Goal: Task Accomplishment & Management: Manage account settings

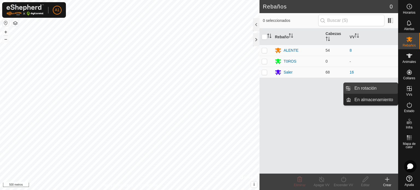
drag, startPoint x: 378, startPoint y: 89, endPoint x: 372, endPoint y: 88, distance: 5.6
click at [372, 88] on link "En rotación" at bounding box center [374, 88] width 47 height 11
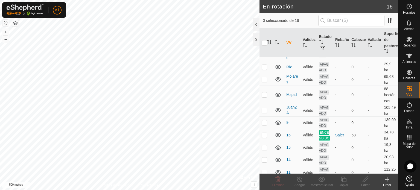
scroll to position [45, 0]
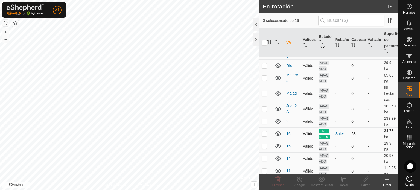
click at [265, 136] on p-checkbox at bounding box center [264, 134] width 5 height 4
checkbox input "false"
click at [264, 121] on p-checkbox at bounding box center [264, 121] width 5 height 4
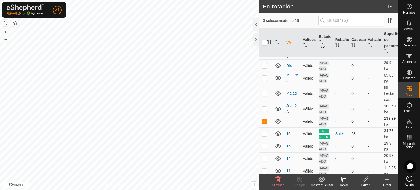
checkbox input "false"
click at [266, 148] on p-checkbox at bounding box center [264, 146] width 5 height 4
checkbox input "false"
click at [265, 161] on p-checkbox at bounding box center [264, 158] width 5 height 4
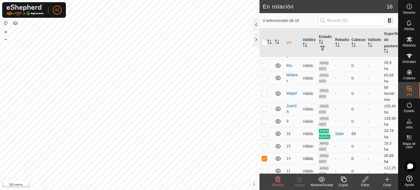
click at [265, 161] on p-checkbox at bounding box center [264, 158] width 5 height 4
checkbox input "false"
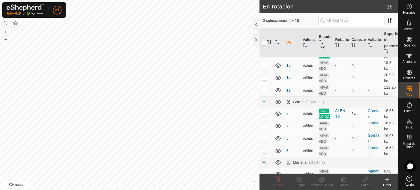
scroll to position [129, 0]
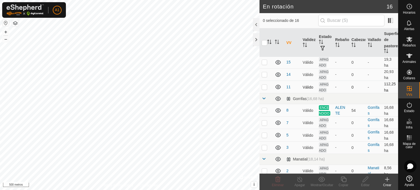
click at [264, 89] on p-checkbox at bounding box center [264, 87] width 5 height 4
checkbox input "false"
click at [263, 112] on p-checkbox at bounding box center [264, 110] width 5 height 4
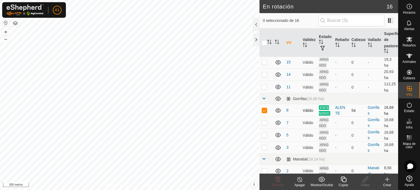
checkbox input "false"
click at [265, 125] on p-checkbox at bounding box center [264, 123] width 5 height 4
checkbox input "false"
click at [266, 137] on p-checkbox at bounding box center [264, 135] width 5 height 4
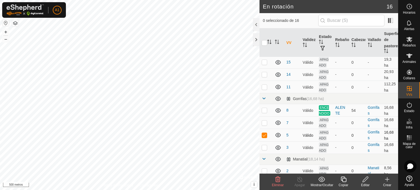
click at [265, 137] on p-checkbox at bounding box center [264, 135] width 5 height 4
checkbox input "false"
click at [264, 150] on p-checkbox at bounding box center [264, 147] width 5 height 4
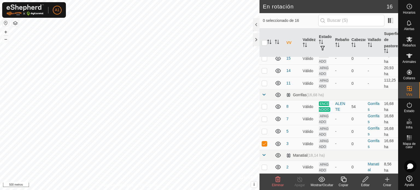
scroll to position [145, 0]
click at [265, 143] on p-checkbox at bounding box center [264, 143] width 5 height 4
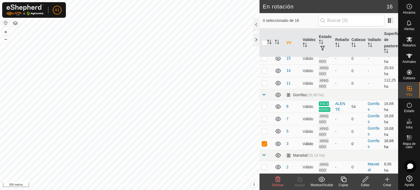
click at [265, 143] on p-checkbox at bounding box center [264, 143] width 5 height 4
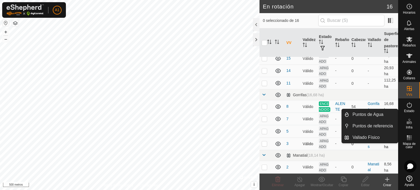
click at [263, 143] on p-checkbox at bounding box center [264, 143] width 5 height 4
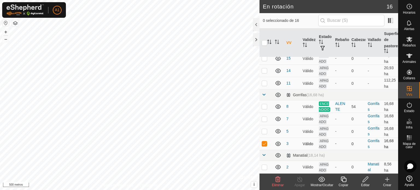
click at [263, 143] on p-checkbox at bounding box center [264, 143] width 5 height 4
checkbox input "false"
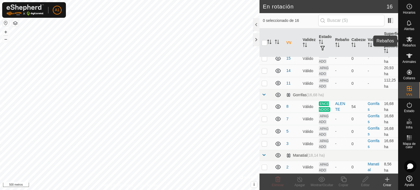
click at [409, 45] on font "Rebaños" at bounding box center [409, 46] width 13 height 4
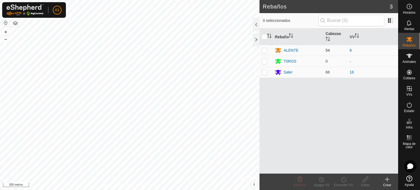
click at [263, 50] on p-checkbox at bounding box center [264, 50] width 5 height 4
checkbox input "false"
click at [265, 75] on td at bounding box center [266, 72] width 13 height 11
click at [264, 71] on p-checkbox at bounding box center [264, 72] width 5 height 4
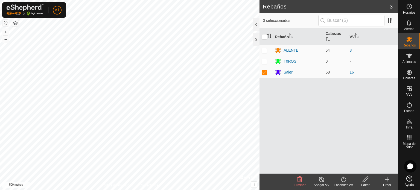
checkbox input "false"
click at [266, 48] on p-checkbox at bounding box center [264, 50] width 5 height 4
click at [265, 50] on p-checkbox at bounding box center [264, 50] width 5 height 4
checkbox input "false"
click at [292, 51] on font "ALENTE" at bounding box center [291, 50] width 15 height 4
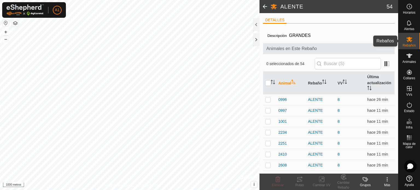
click at [408, 41] on icon at bounding box center [410, 39] width 6 height 5
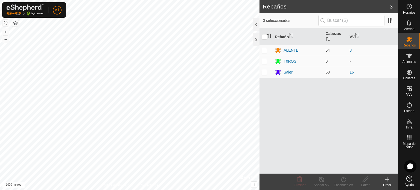
click at [262, 50] on p-checkbox at bounding box center [264, 50] width 5 height 4
checkbox input "true"
click at [342, 179] on icon at bounding box center [343, 179] width 5 height 5
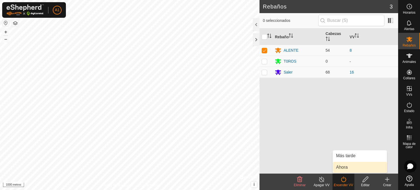
click at [342, 167] on link "Ahora" at bounding box center [360, 167] width 54 height 11
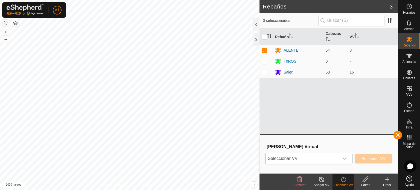
click at [345, 159] on icon "disparador desplegable" at bounding box center [345, 159] width 4 height 4
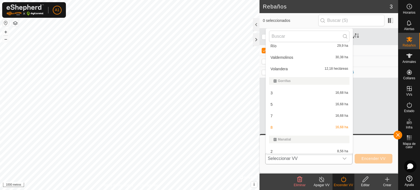
scroll to position [112, 0]
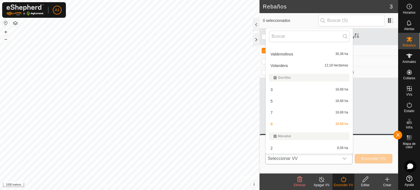
click at [269, 89] on li "3 16,68 ha" at bounding box center [309, 89] width 87 height 11
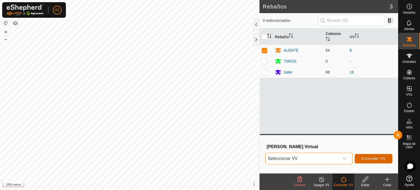
click at [365, 159] on font "Encender VV" at bounding box center [374, 159] width 24 height 4
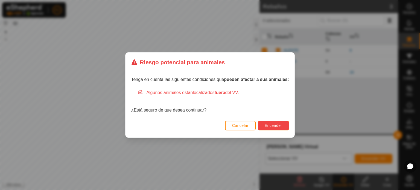
click at [273, 126] on font "Encender" at bounding box center [274, 125] width 18 height 4
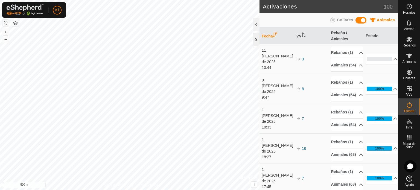
click at [256, 37] on div at bounding box center [256, 39] width 7 height 13
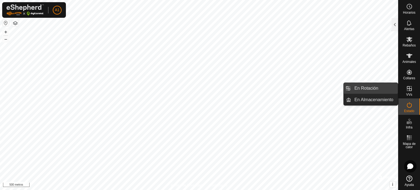
click at [371, 89] on link "En Rotación" at bounding box center [374, 88] width 47 height 11
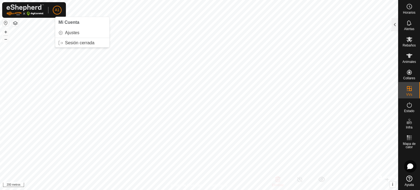
click at [59, 9] on font "A1" at bounding box center [57, 10] width 5 height 4
click at [70, 43] on link "Sesión cerrada" at bounding box center [82, 43] width 54 height 9
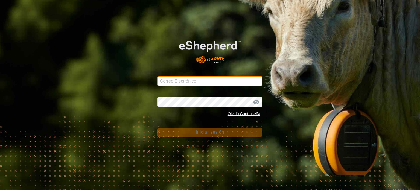
type input "aytoalmaraz@correoganadero.es"
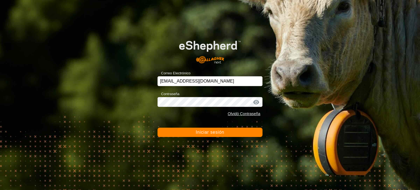
click at [212, 134] on font "Iniciar sesión" at bounding box center [210, 132] width 29 height 5
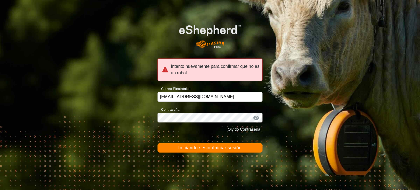
click at [210, 147] on font "Iniciando sesión" at bounding box center [195, 148] width 35 height 5
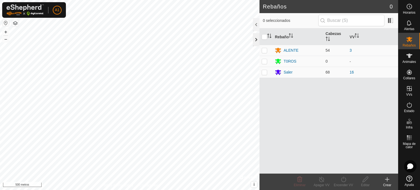
click at [256, 39] on div at bounding box center [256, 39] width 7 height 13
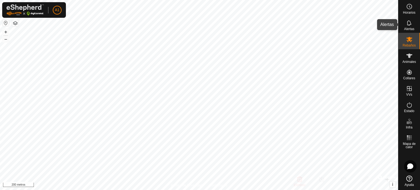
click at [409, 26] on es-notification-svg-icon at bounding box center [410, 23] width 10 height 9
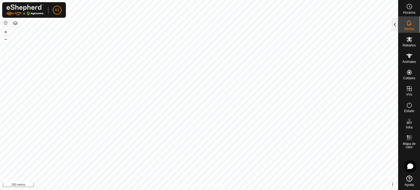
click at [395, 24] on div at bounding box center [395, 24] width 7 height 13
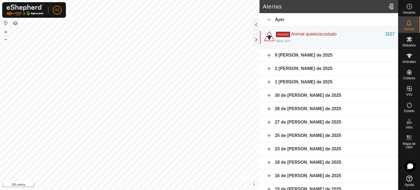
click at [301, 56] on font "9 de agosto de 2025" at bounding box center [304, 55] width 58 height 5
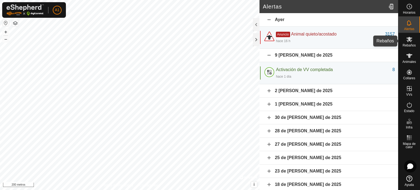
click at [411, 42] on icon at bounding box center [409, 39] width 7 height 7
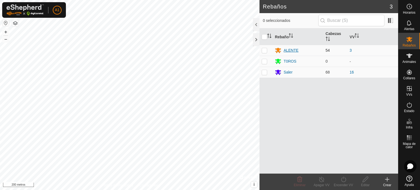
click at [294, 51] on font "ALENTE" at bounding box center [291, 50] width 15 height 4
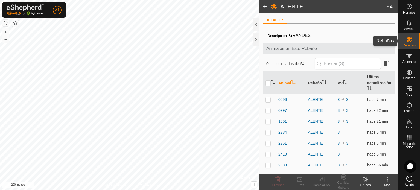
click at [413, 41] on es-mob-svg-icon at bounding box center [410, 39] width 10 height 9
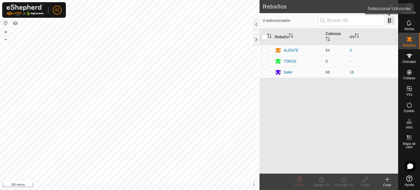
click at [388, 20] on span at bounding box center [390, 20] width 9 height 9
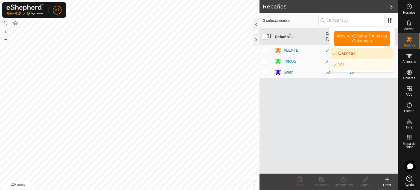
click at [301, 108] on div "Rebaño Cabezas VV ALENTE 54 3 T0ROS 0 - Saler 68 16" at bounding box center [329, 100] width 139 height 145
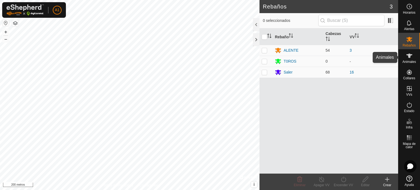
click at [408, 61] on font "Animales" at bounding box center [409, 62] width 13 height 4
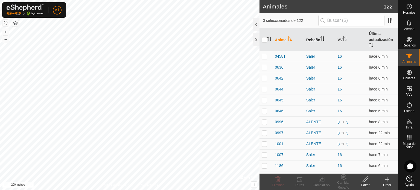
click at [314, 41] on font "Rebaño" at bounding box center [314, 40] width 14 height 4
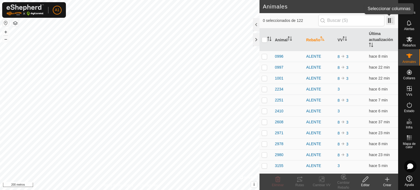
click at [388, 20] on span at bounding box center [390, 20] width 9 height 9
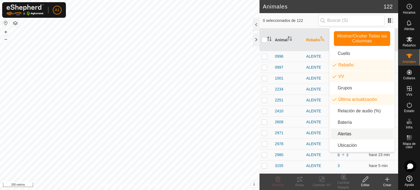
click at [337, 134] on li "Alertas" at bounding box center [362, 134] width 63 height 11
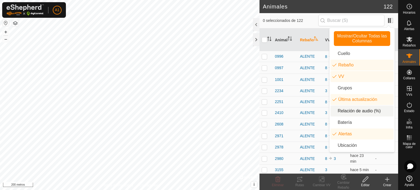
click at [308, 33] on th "Rebaño" at bounding box center [310, 39] width 25 height 23
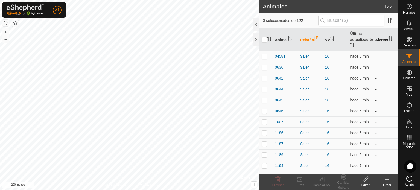
click at [389, 38] on icon "Activar para ordenar" at bounding box center [391, 38] width 4 height 4
click at [389, 39] on icon "Activar para ordenar" at bounding box center [391, 38] width 4 height 4
click at [264, 58] on p-checkbox at bounding box center [264, 56] width 5 height 4
checkbox input "true"
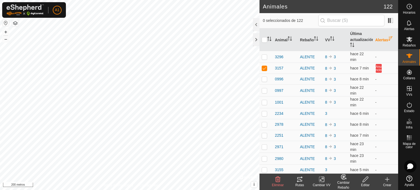
click at [389, 37] on icon "Activar para ordenar" at bounding box center [391, 38] width 4 height 4
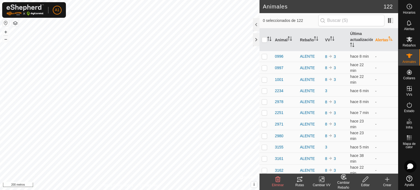
click at [389, 37] on icon "Activar para ordenar" at bounding box center [391, 38] width 4 height 4
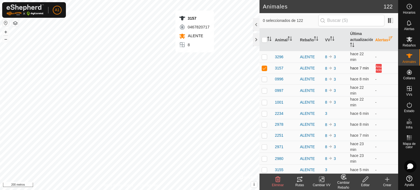
checkbox input "false"
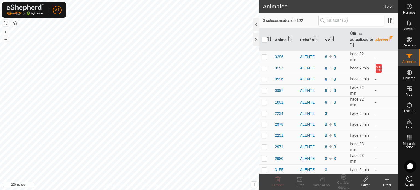
click at [327, 38] on font "VV" at bounding box center [327, 40] width 5 height 4
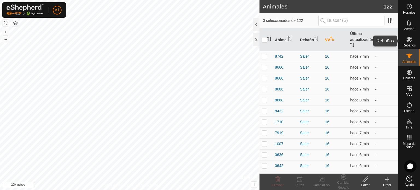
click at [413, 43] on es-mob-svg-icon at bounding box center [410, 39] width 10 height 9
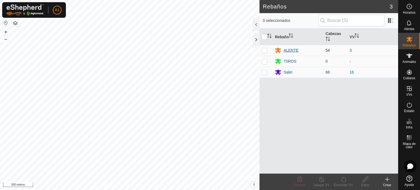
click at [282, 50] on div "ALENTE" at bounding box center [298, 50] width 46 height 7
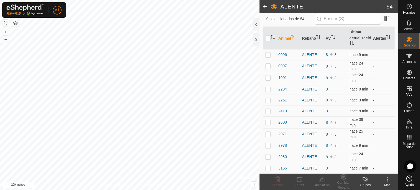
scroll to position [39, 0]
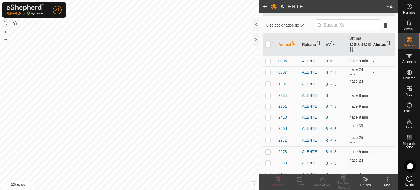
click at [375, 41] on th "Alertas" at bounding box center [383, 44] width 24 height 23
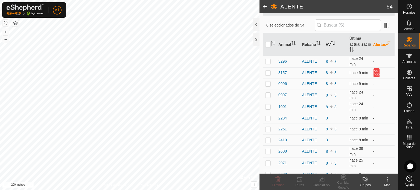
click at [326, 42] on font "VV" at bounding box center [328, 44] width 5 height 4
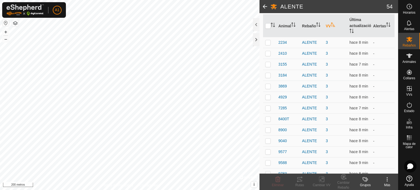
scroll to position [0, 0]
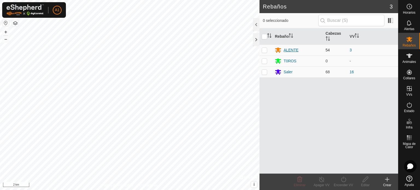
click at [287, 50] on div "ALENTE" at bounding box center [291, 50] width 15 height 6
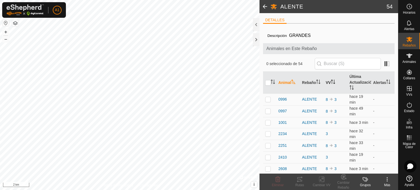
click at [334, 82] on icon "Activar para ordenar" at bounding box center [334, 82] width 1 height 4
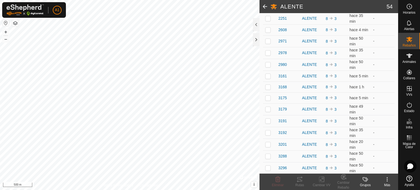
scroll to position [312, 0]
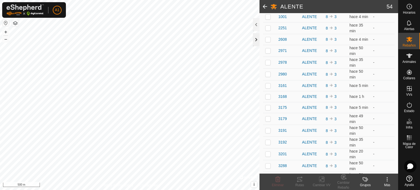
click at [256, 40] on div at bounding box center [256, 39] width 7 height 13
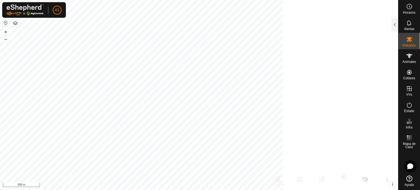
scroll to position [338, 0]
click at [408, 39] on icon at bounding box center [409, 39] width 7 height 7
click at [394, 24] on div at bounding box center [395, 24] width 7 height 13
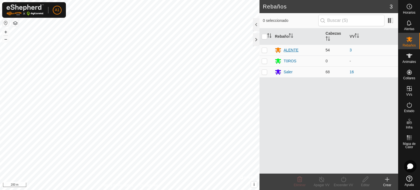
click at [293, 48] on div "ALENTE" at bounding box center [291, 50] width 15 height 6
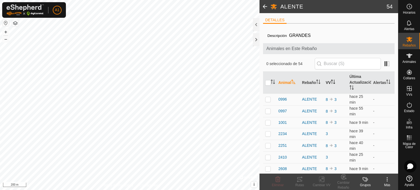
click at [333, 85] on th "VV" at bounding box center [336, 83] width 24 height 22
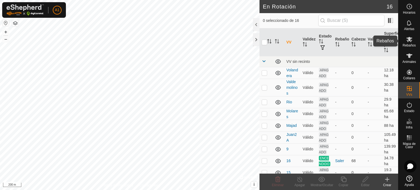
click at [408, 45] on span "Rebaños" at bounding box center [409, 45] width 13 height 3
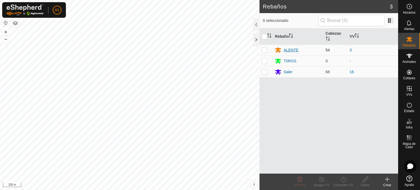
click at [295, 51] on div "ALENTE" at bounding box center [291, 50] width 15 height 6
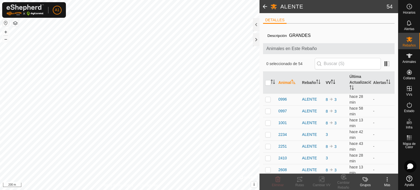
click at [335, 82] on th "VV" at bounding box center [336, 83] width 24 height 22
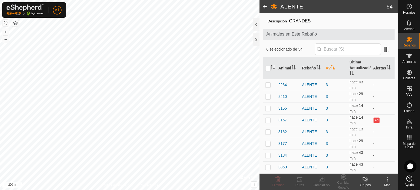
click at [332, 67] on icon "Activar para ordenar" at bounding box center [333, 67] width 4 height 4
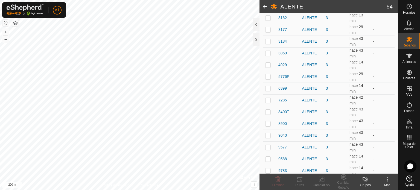
scroll to position [540, 0]
click at [325, 94] on td "3" at bounding box center [336, 100] width 24 height 12
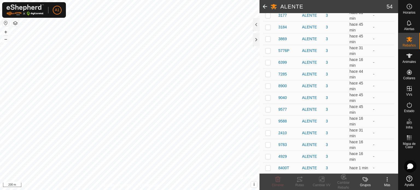
scroll to position [540, 0]
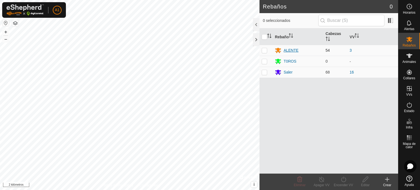
click at [291, 51] on font "ALENTE" at bounding box center [291, 50] width 15 height 4
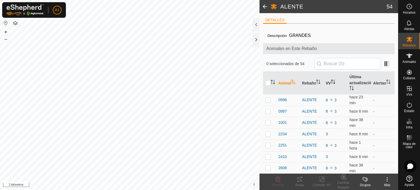
click at [332, 82] on icon "Activar para ordenar" at bounding box center [332, 82] width 1 height 4
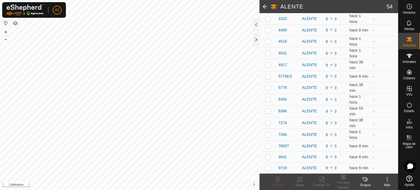
scroll to position [553, 0]
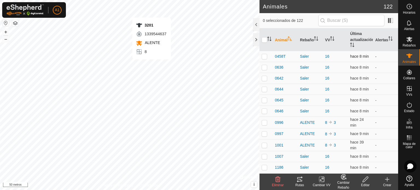
checkbox input "false"
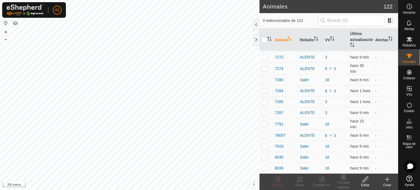
scroll to position [716, 0]
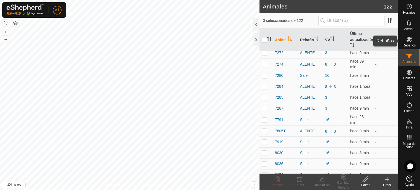
click at [405, 43] on es-mob-svg-icon at bounding box center [410, 39] width 10 height 9
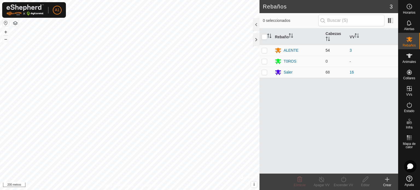
click at [265, 49] on p-checkbox at bounding box center [264, 50] width 5 height 4
click at [263, 51] on p-checkbox at bounding box center [264, 50] width 5 height 4
checkbox input "false"
click at [291, 51] on font "ALENTE" at bounding box center [291, 50] width 15 height 4
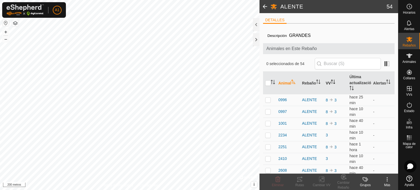
click at [331, 82] on icon "Activar para ordenar" at bounding box center [333, 82] width 4 height 4
click at [310, 99] on font "ALENTE" at bounding box center [309, 100] width 15 height 4
click at [282, 99] on font "0996" at bounding box center [283, 100] width 8 height 4
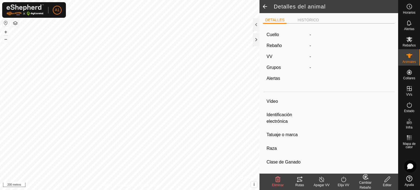
type input "0996"
type input "-"
type input "MESTIZO"
type input "-"
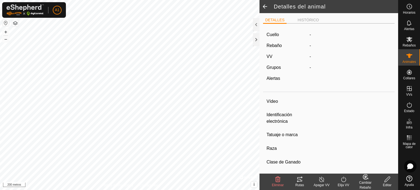
type input "0 kg"
type input "-"
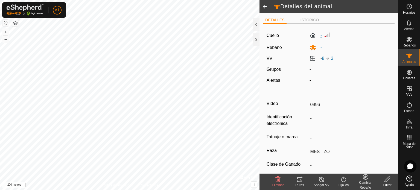
click at [312, 36] on label "-" at bounding box center [316, 35] width 12 height 7
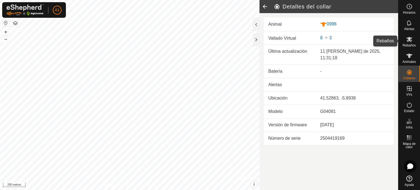
click at [409, 43] on es-mob-svg-icon at bounding box center [410, 39] width 10 height 9
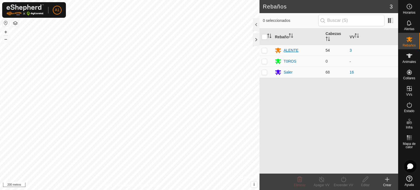
click at [293, 50] on font "ALENTE" at bounding box center [291, 50] width 15 height 4
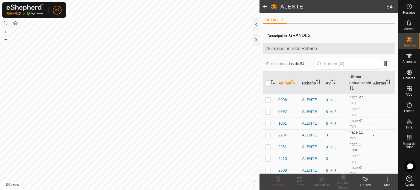
click at [331, 80] on icon "Activar para ordenar" at bounding box center [333, 82] width 4 height 4
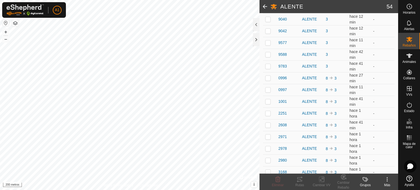
scroll to position [285, 0]
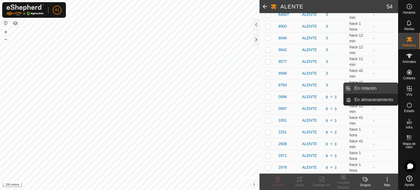
click at [363, 88] on link "En rotación" at bounding box center [374, 88] width 47 height 11
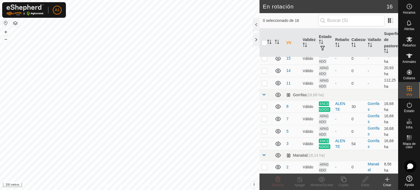
scroll to position [150, 0]
click at [265, 104] on p-checkbox at bounding box center [264, 106] width 5 height 4
checkbox input "false"
click at [264, 142] on p-checkbox at bounding box center [264, 143] width 5 height 4
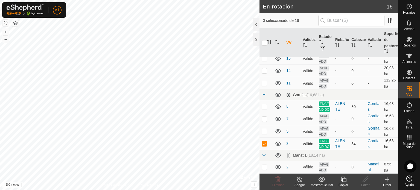
click at [264, 142] on p-checkbox at bounding box center [264, 143] width 5 height 4
checkbox input "false"
click at [412, 44] on font "Rebaños" at bounding box center [409, 46] width 13 height 4
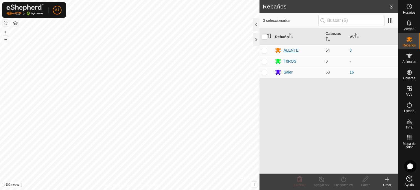
click at [292, 50] on font "ALENTE" at bounding box center [291, 50] width 15 height 4
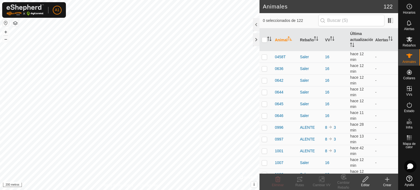
checkbox input "true"
click at [315, 39] on icon "Activar para ordenar" at bounding box center [316, 38] width 4 height 4
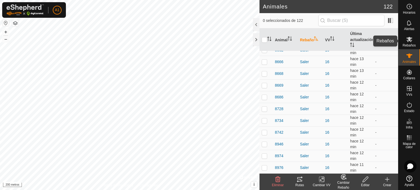
click at [412, 43] on es-mob-svg-icon at bounding box center [410, 39] width 10 height 9
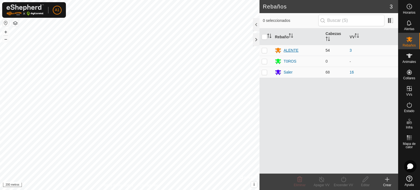
click at [285, 50] on font "ALENTE" at bounding box center [291, 50] width 15 height 4
